Goal: Information Seeking & Learning: Check status

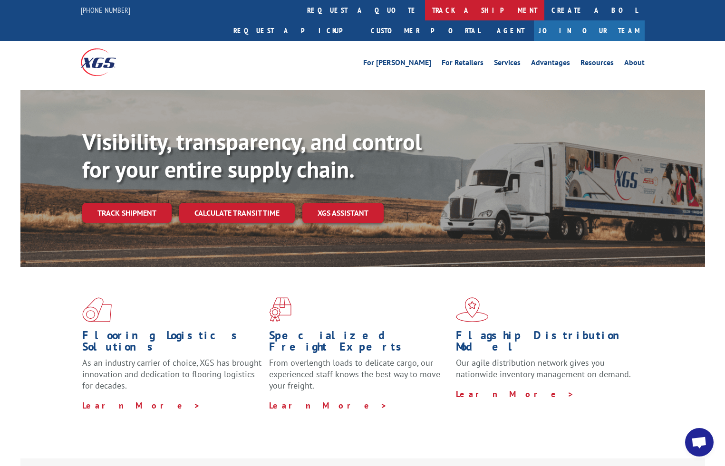
click at [425, 9] on link "track a shipment" at bounding box center [484, 10] width 119 height 20
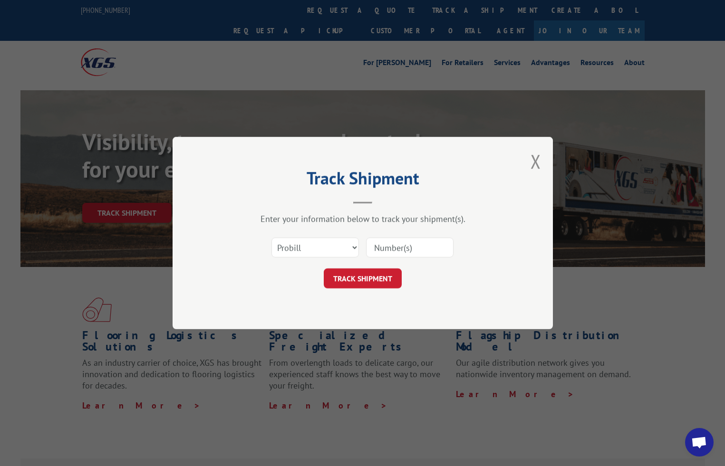
click at [421, 253] on input at bounding box center [409, 248] width 87 height 20
paste input "16566613"
type input "16566613"
click at [386, 280] on button "TRACK SHIPMENT" at bounding box center [363, 279] width 78 height 20
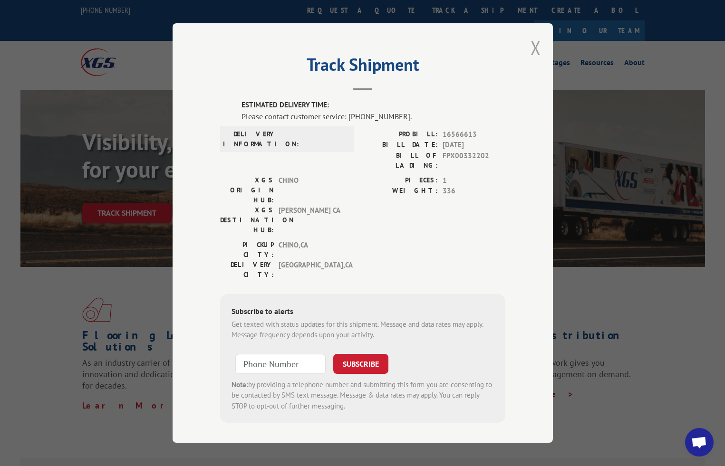
click at [536, 53] on button "Close modal" at bounding box center [535, 47] width 10 height 25
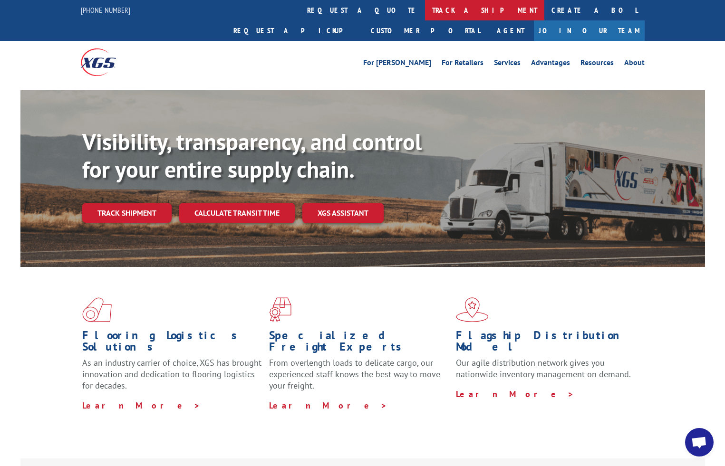
click at [425, 13] on link "track a shipment" at bounding box center [484, 10] width 119 height 20
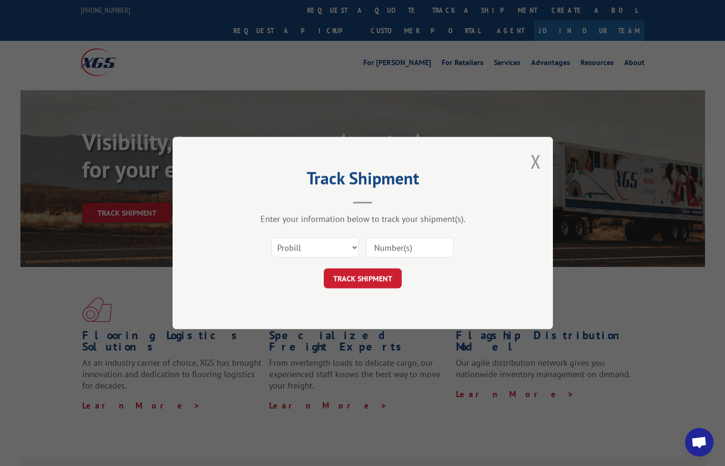
click at [397, 249] on input at bounding box center [409, 248] width 87 height 20
type input "17409146"
click at [379, 273] on button "TRACK SHIPMENT" at bounding box center [363, 279] width 78 height 20
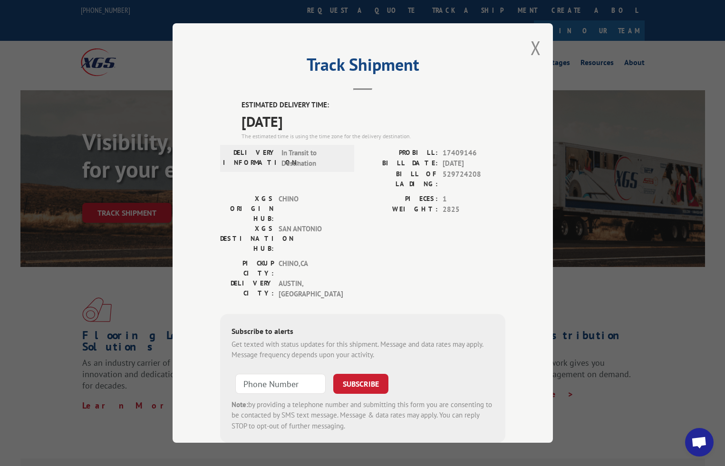
click at [530, 47] on button "Close modal" at bounding box center [535, 47] width 10 height 25
